Goal: Navigation & Orientation: Find specific page/section

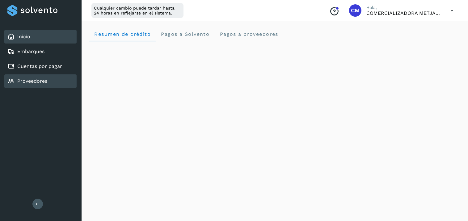
drag, startPoint x: 0, startPoint y: 0, endPoint x: 56, endPoint y: 81, distance: 97.9
click at [56, 81] on div "Proveedores" at bounding box center [40, 81] width 72 height 14
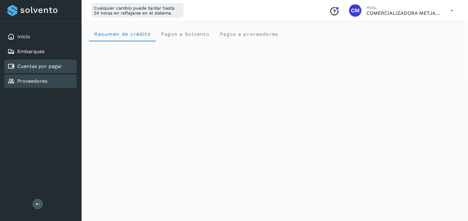
click at [55, 70] on div "Cuentas por pagar" at bounding box center [40, 67] width 72 height 14
click at [46, 81] on link "Proveedores" at bounding box center [32, 81] width 30 height 6
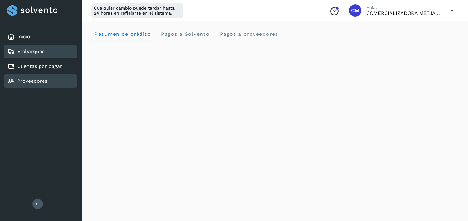
click at [43, 48] on div "Embarques" at bounding box center [25, 51] width 37 height 7
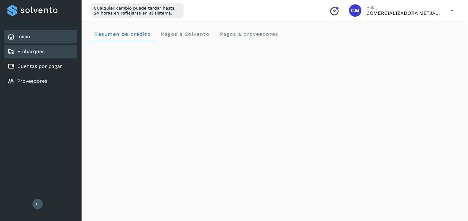
click at [36, 40] on div "Inicio" at bounding box center [40, 37] width 72 height 14
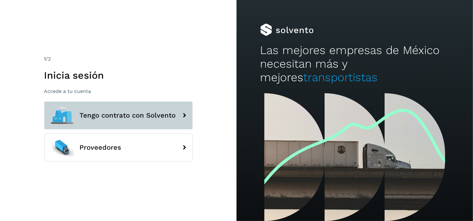
click at [117, 121] on button "Tengo contrato con Solvento" at bounding box center [118, 116] width 148 height 28
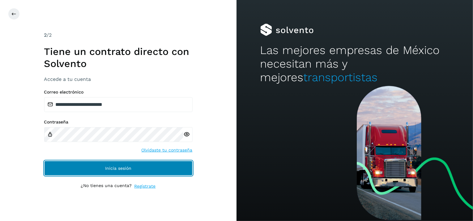
click at [122, 170] on button "Inicia sesión" at bounding box center [118, 168] width 148 height 15
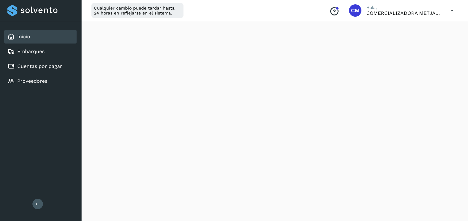
scroll to position [78, 0]
